Goal: Information Seeking & Learning: Understand process/instructions

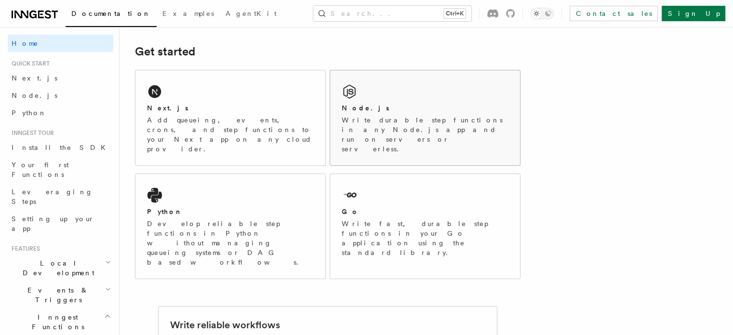
click at [397, 112] on div "Node.js" at bounding box center [424, 108] width 167 height 10
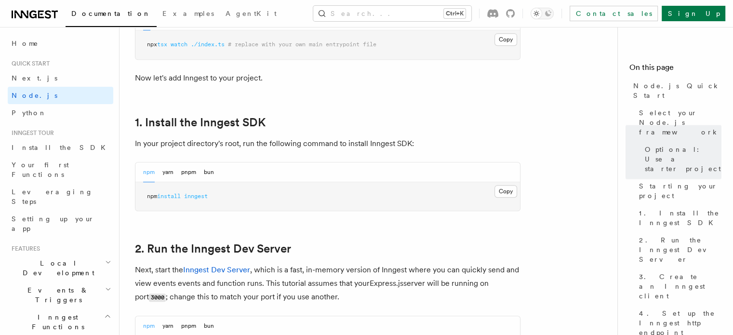
scroll to position [583, 0]
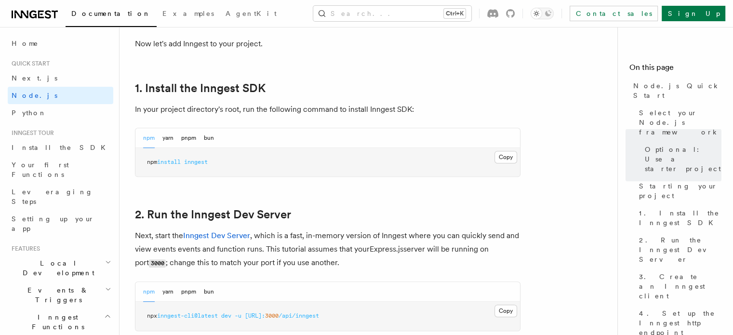
drag, startPoint x: 427, startPoint y: 231, endPoint x: 347, endPoint y: 202, distance: 84.6
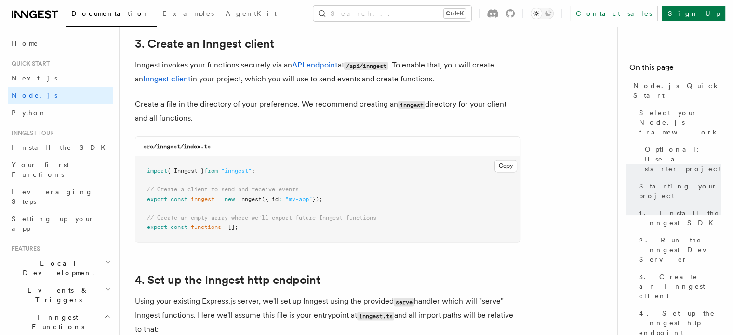
scroll to position [1236, 0]
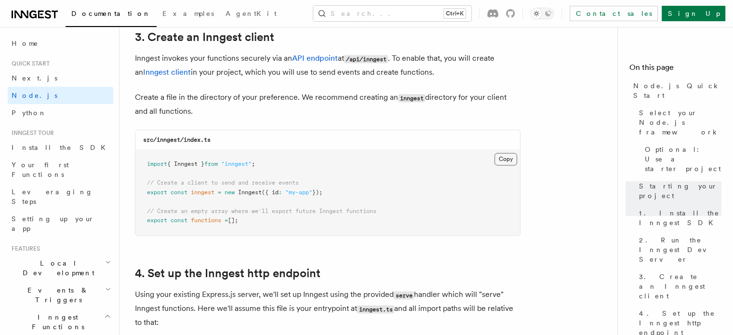
click at [509, 159] on button "Copy Copied" at bounding box center [505, 159] width 23 height 13
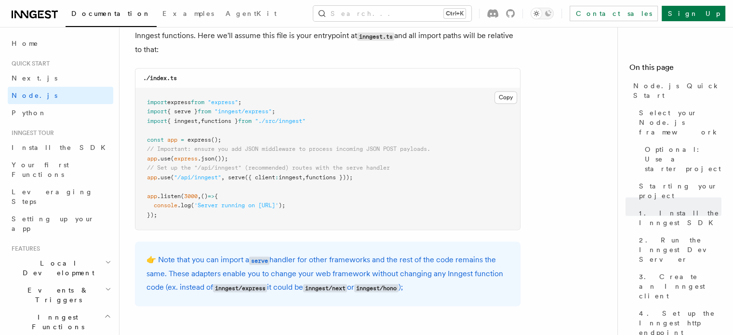
scroll to position [1509, 0]
drag, startPoint x: 231, startPoint y: 177, endPoint x: 359, endPoint y: 177, distance: 128.1
click at [353, 177] on span "app .use ( "/api/inngest" , serve ({ client : inngest , functions }));" at bounding box center [250, 176] width 206 height 7
copy span "serve ({ client : inngest , functions })"
